Goal: Check status: Check status

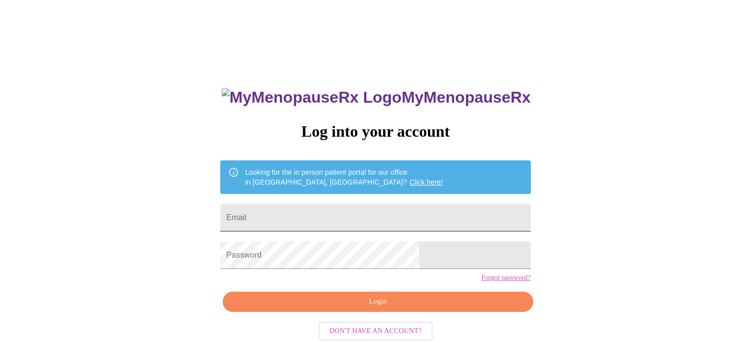
click at [347, 204] on input "Email" at bounding box center [375, 218] width 310 height 28
type input "wakefieldsn78@gmail.com"
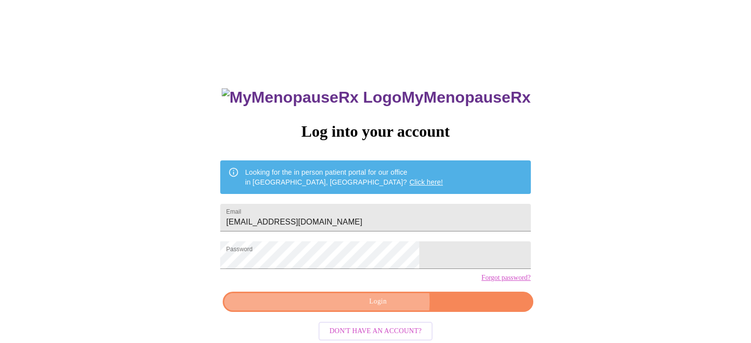
click at [382, 308] on span "Login" at bounding box center [377, 302] width 287 height 12
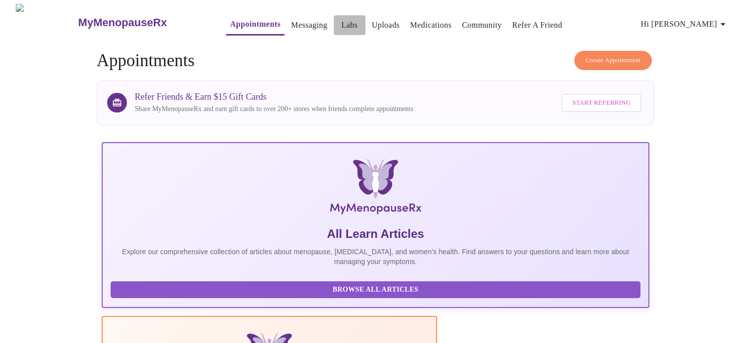
click at [341, 21] on link "Labs" at bounding box center [349, 25] width 16 height 14
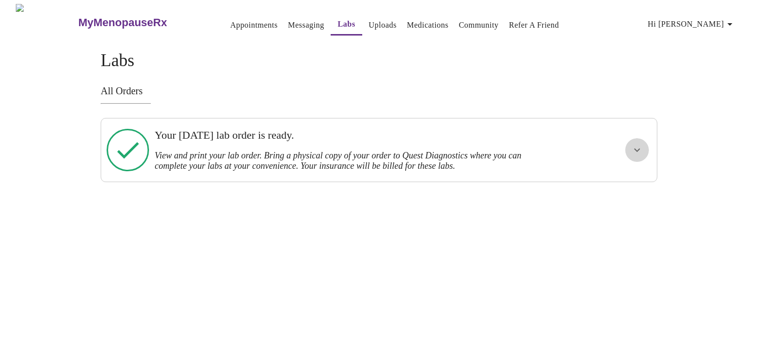
click at [640, 148] on icon "show more" at bounding box center [638, 150] width 12 height 12
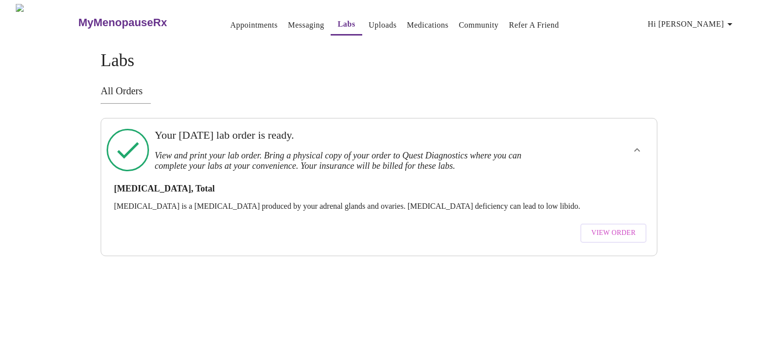
click at [620, 229] on span "View Order" at bounding box center [614, 233] width 44 height 12
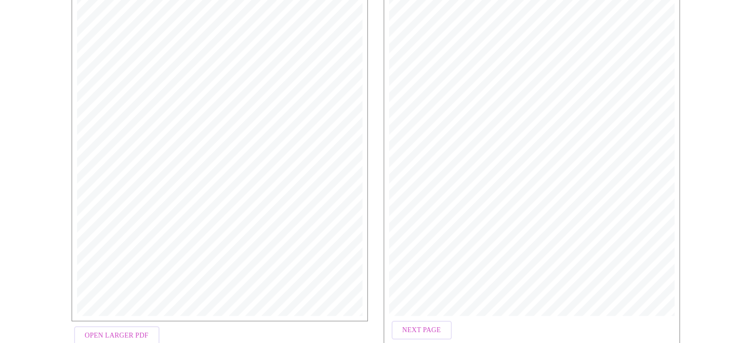
scroll to position [292, 0]
click at [429, 270] on span "Next Page" at bounding box center [421, 274] width 39 height 12
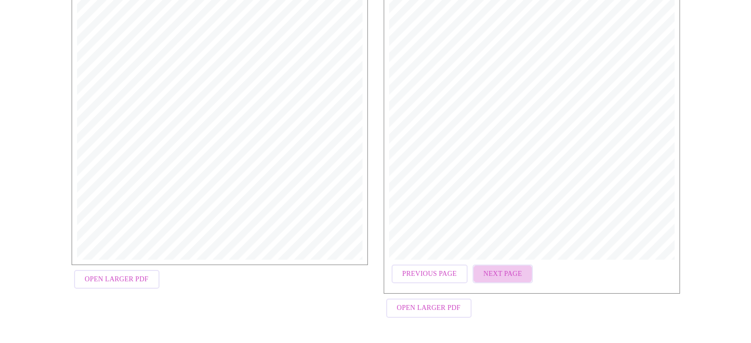
click at [494, 275] on span "Next Page" at bounding box center [502, 274] width 39 height 12
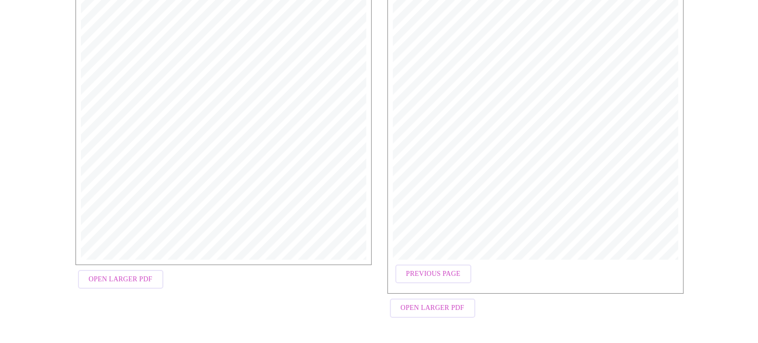
scroll to position [0, 0]
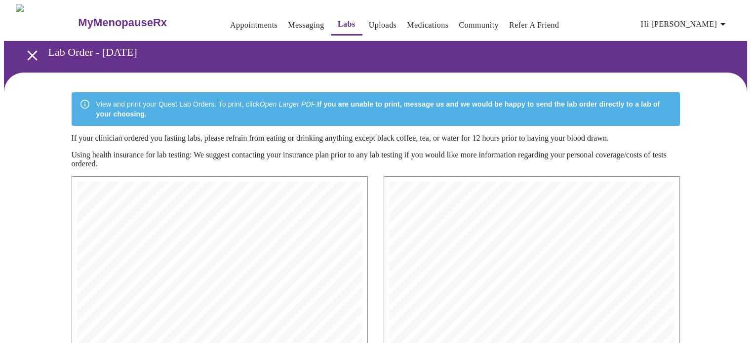
click at [371, 23] on link "Uploads" at bounding box center [383, 25] width 28 height 14
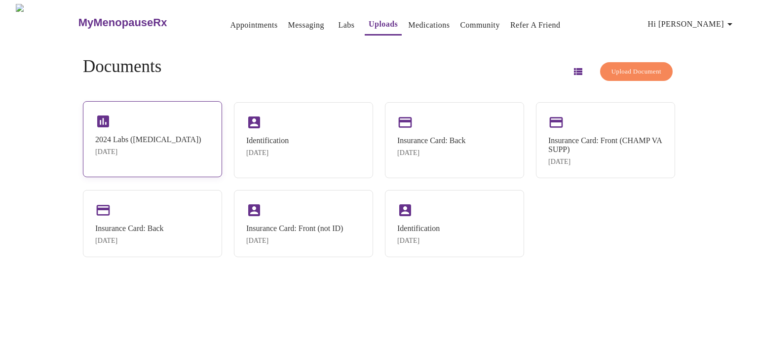
click at [165, 149] on div "Sep 15, 2025" at bounding box center [148, 152] width 106 height 8
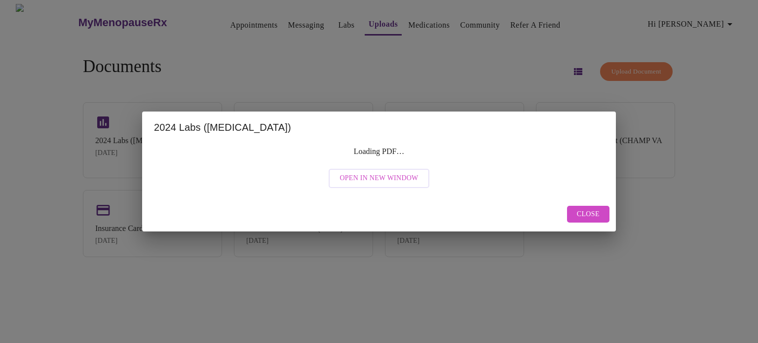
click at [391, 179] on span "Open in New Window" at bounding box center [379, 178] width 79 height 12
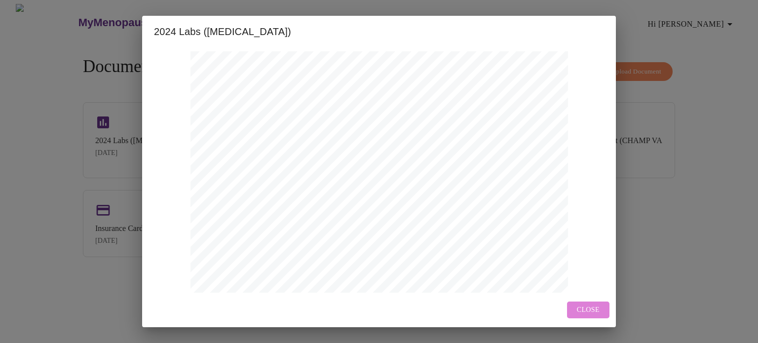
click at [589, 310] on span "Close" at bounding box center [588, 310] width 23 height 12
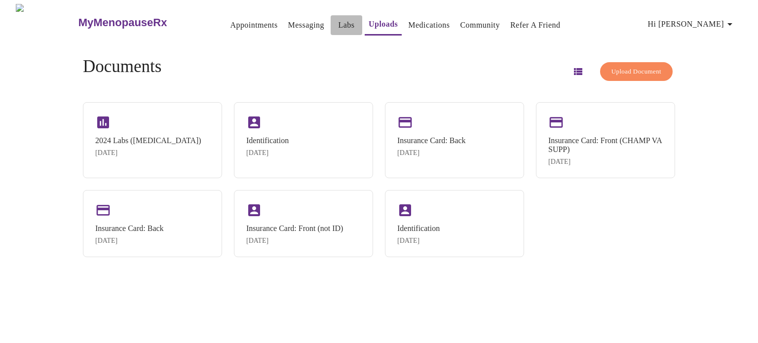
click at [339, 21] on link "Labs" at bounding box center [347, 25] width 16 height 14
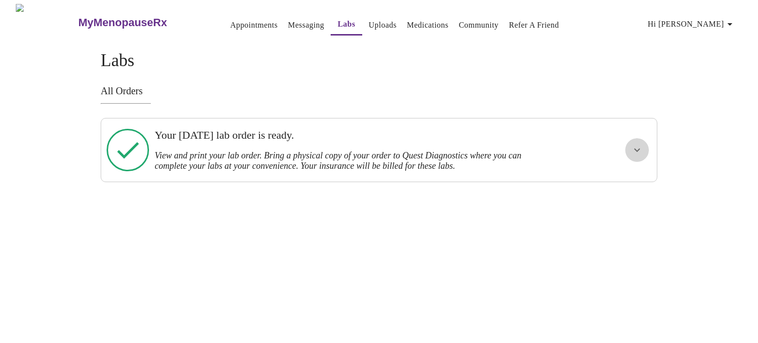
click at [640, 147] on icon "show more" at bounding box center [638, 150] width 12 height 12
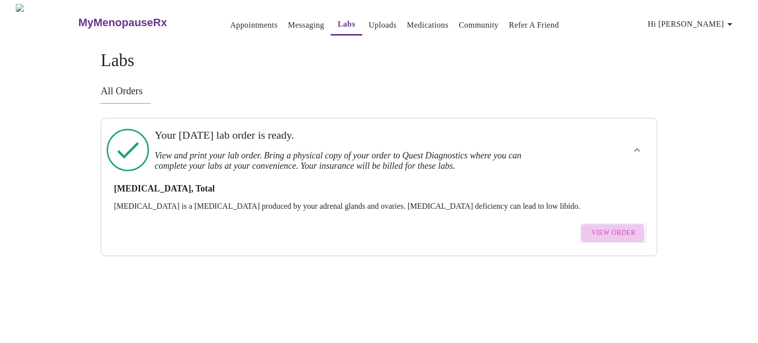
click at [612, 227] on span "View Order" at bounding box center [614, 233] width 44 height 12
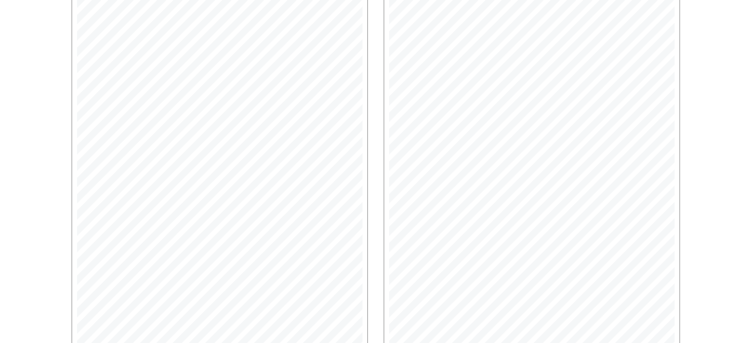
scroll to position [292, 0]
click at [421, 277] on span "Next Page" at bounding box center [421, 274] width 39 height 12
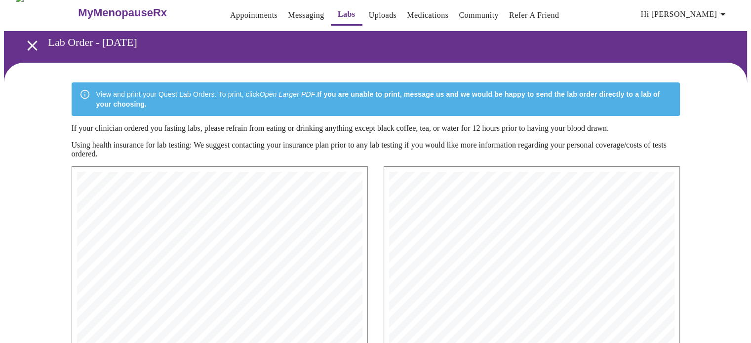
scroll to position [9, 0]
